Goal: Complete application form

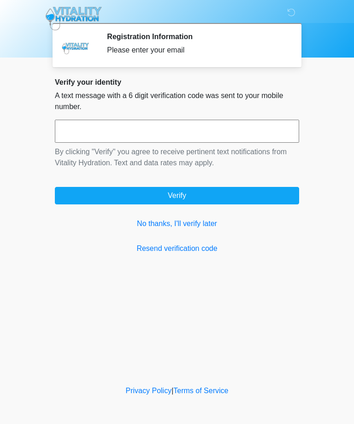
click at [70, 127] on input "text" at bounding box center [177, 131] width 244 height 23
type input "******"
click at [77, 197] on button "Verify" at bounding box center [177, 196] width 244 height 18
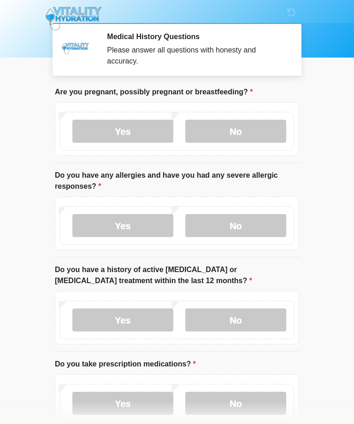
click at [259, 130] on label "No" at bounding box center [235, 131] width 101 height 23
click at [265, 230] on label "No" at bounding box center [235, 225] width 101 height 23
click at [271, 321] on label "No" at bounding box center [235, 320] width 101 height 23
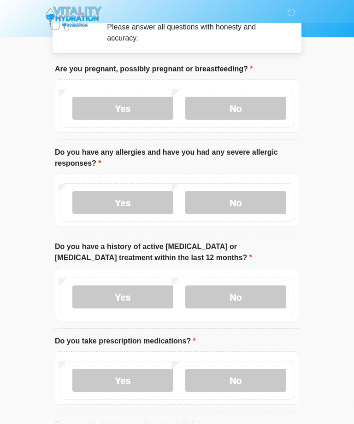
scroll to position [27, 0]
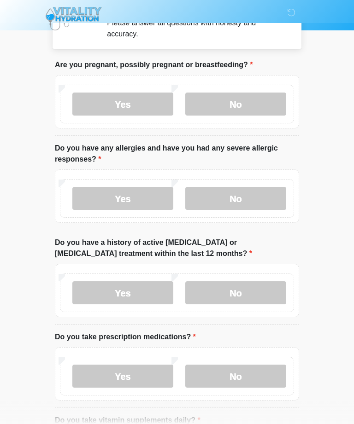
click at [270, 380] on label "No" at bounding box center [235, 376] width 101 height 23
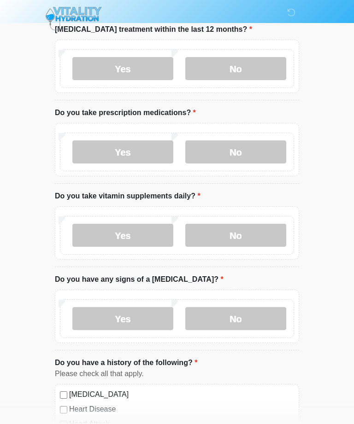
scroll to position [253, 0]
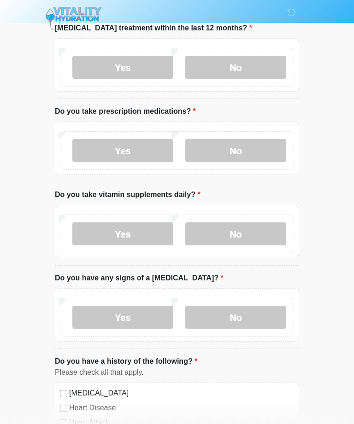
click at [90, 232] on label "Yes" at bounding box center [122, 234] width 101 height 23
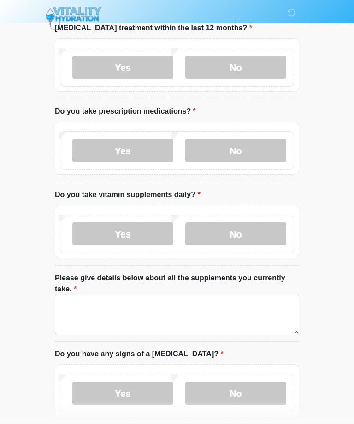
click at [273, 239] on label "No" at bounding box center [235, 234] width 101 height 23
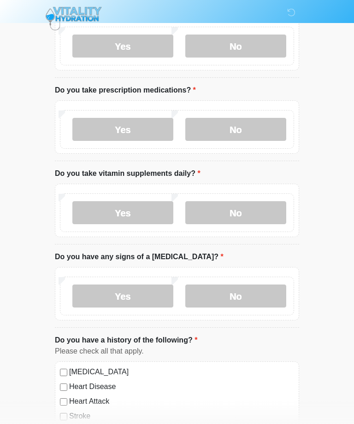
scroll to position [277, 0]
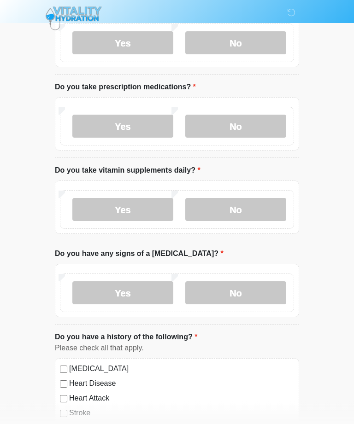
click at [275, 295] on label "No" at bounding box center [235, 293] width 101 height 23
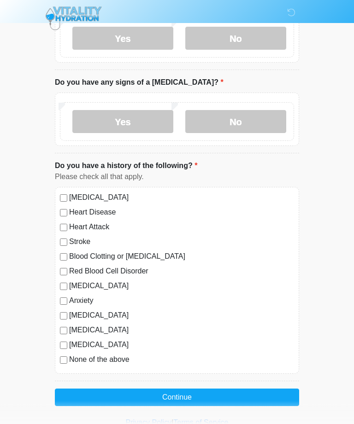
scroll to position [450, 0]
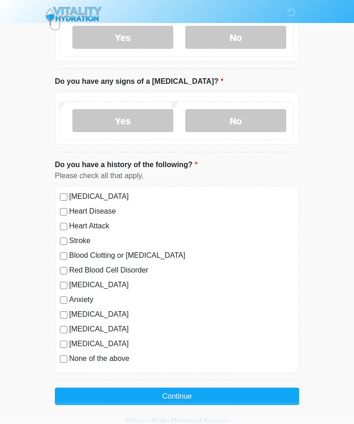
click at [79, 395] on button "Continue" at bounding box center [177, 397] width 244 height 18
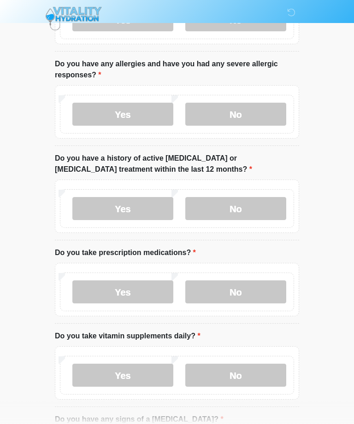
scroll to position [0, 0]
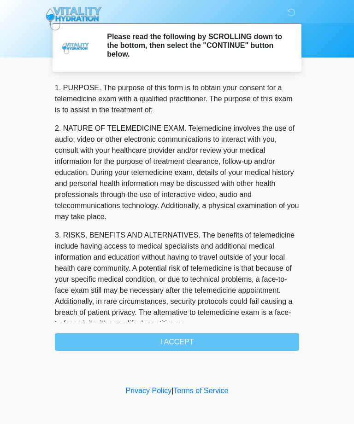
click at [77, 343] on div "1. PURPOSE. The purpose of this form is to obtain your consent for a telemedici…" at bounding box center [177, 216] width 244 height 269
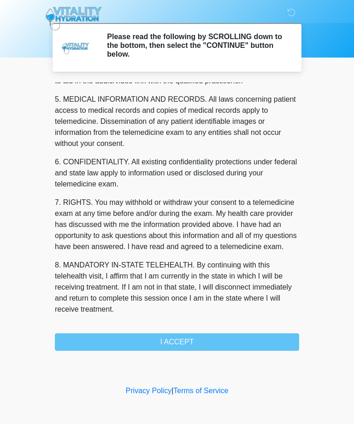
click at [264, 347] on div "1. PURPOSE. The purpose of this form is to obtain your consent for a telemedici…" at bounding box center [177, 216] width 244 height 269
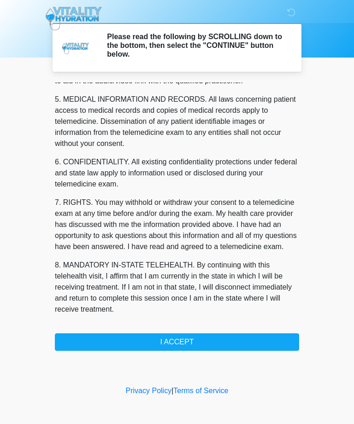
click at [210, 344] on button "I ACCEPT" at bounding box center [177, 343] width 244 height 18
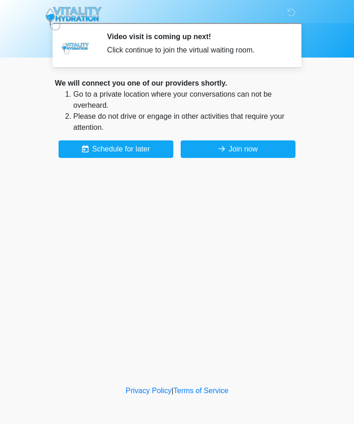
click at [274, 155] on button "Join now" at bounding box center [238, 150] width 115 height 18
